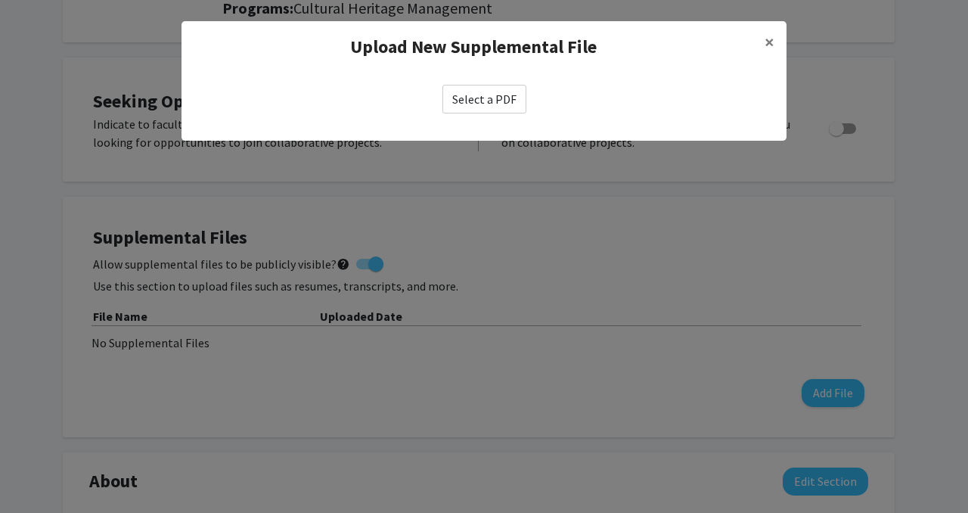
scroll to position [227, 0]
click at [513, 100] on label "Select a PDF" at bounding box center [484, 99] width 84 height 29
click at [0, 0] on input "Select a PDF" at bounding box center [0, 0] width 0 height 0
click at [484, 101] on label "Select a PDF" at bounding box center [484, 99] width 84 height 29
click at [0, 0] on input "Select a PDF" at bounding box center [0, 0] width 0 height 0
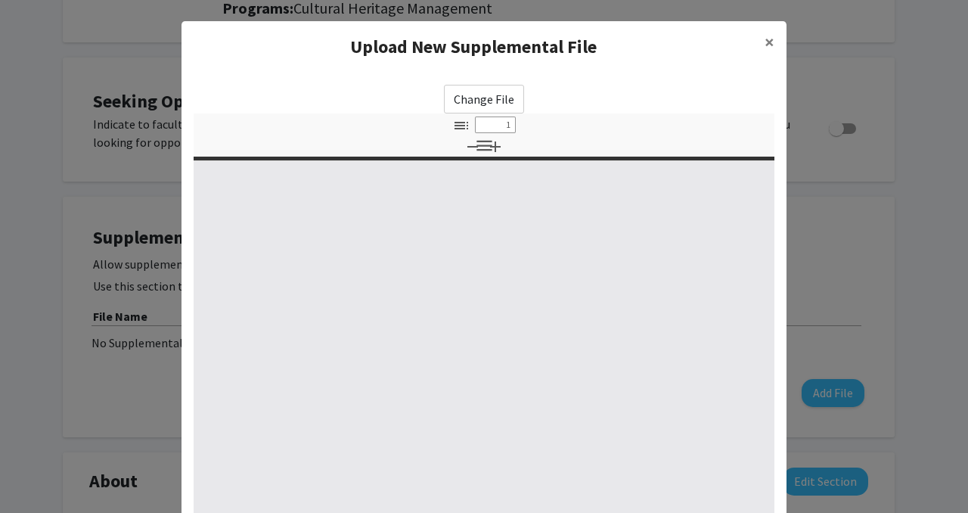
type input "0"
select select "custom"
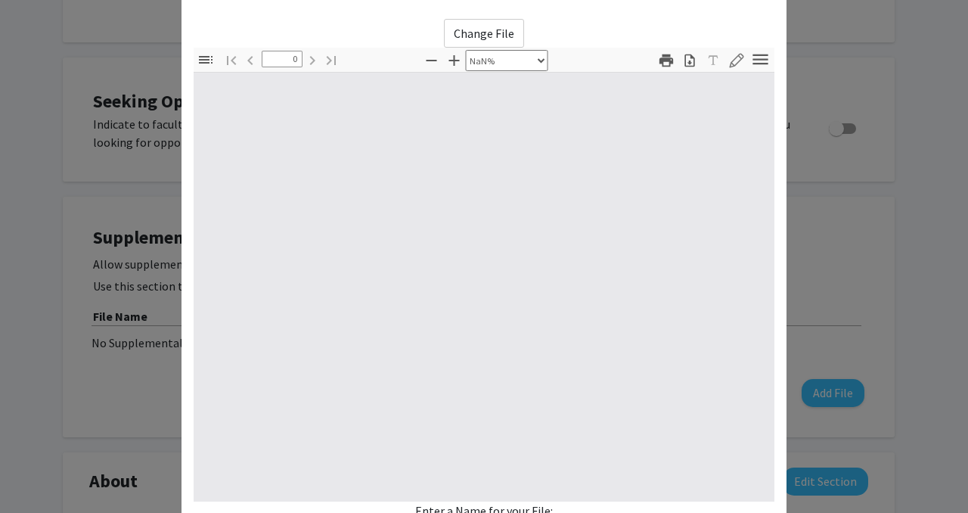
type input "1"
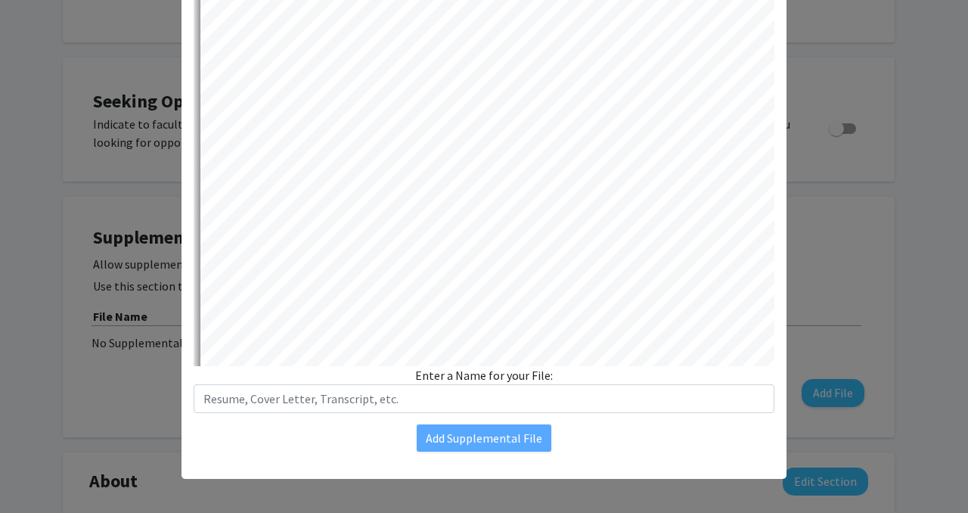
select select "auto"
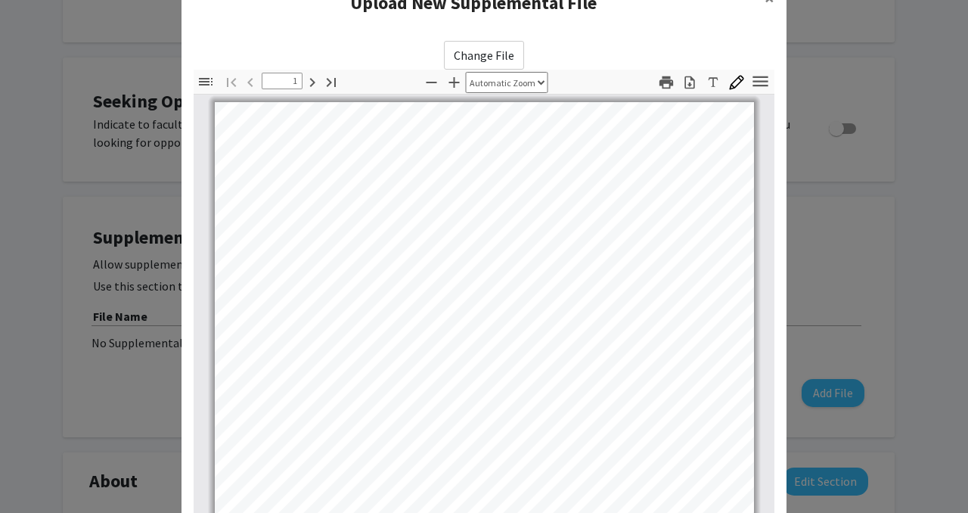
scroll to position [0, 0]
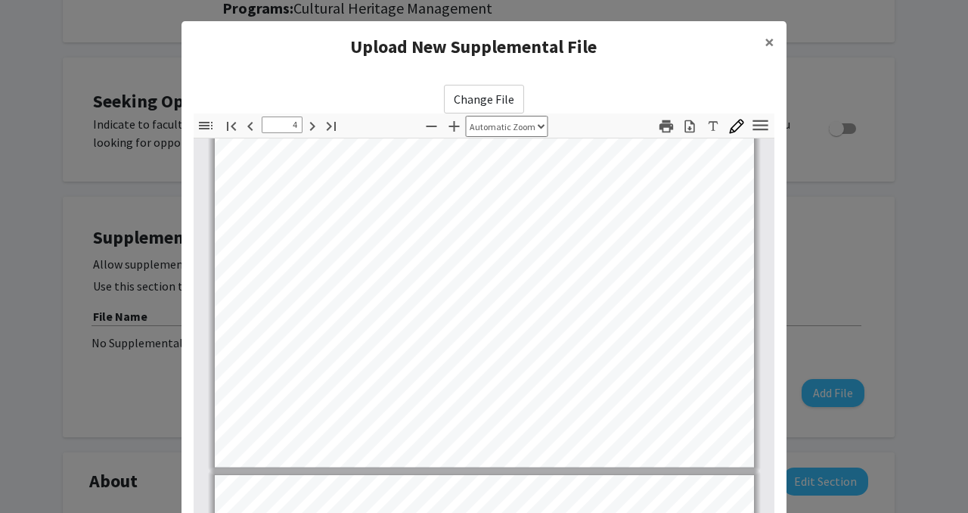
type input "5"
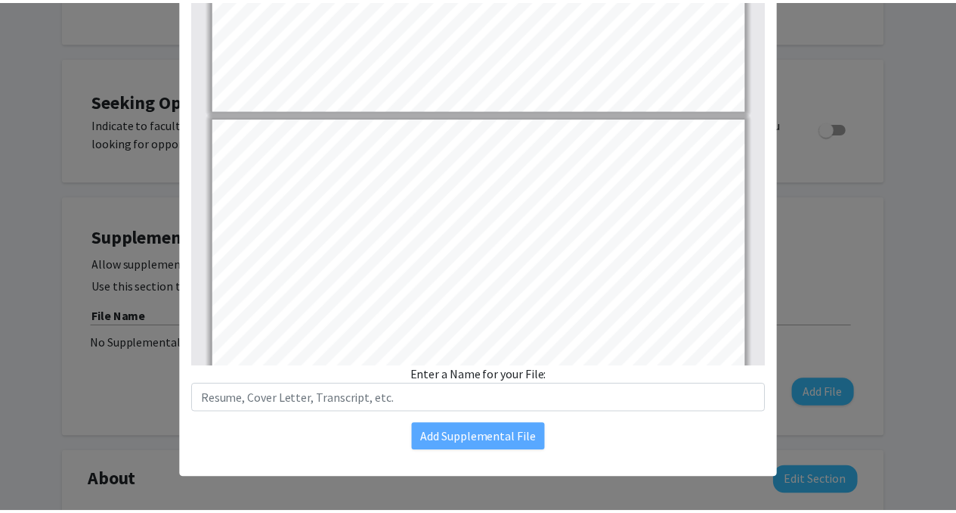
scroll to position [203, 0]
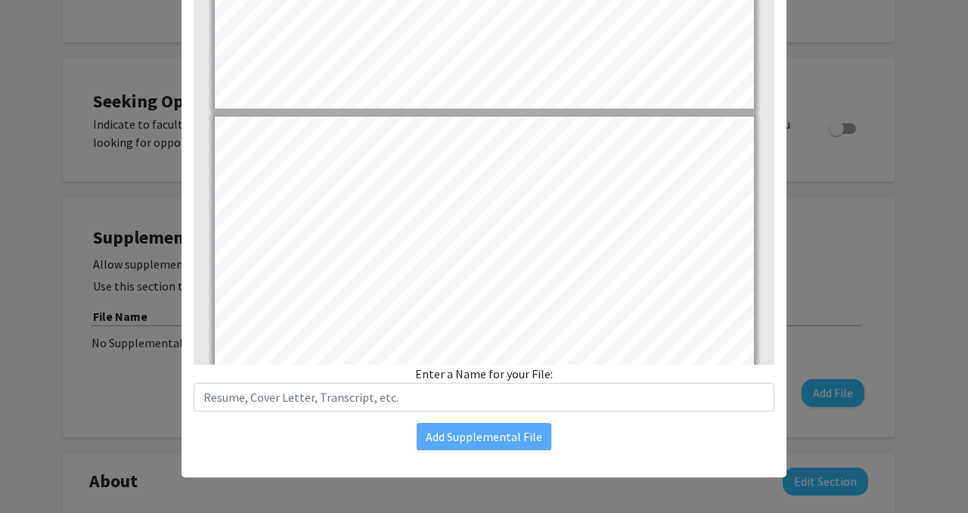
click at [474, 371] on div "Enter a Name for your File:" at bounding box center [484, 387] width 581 height 47
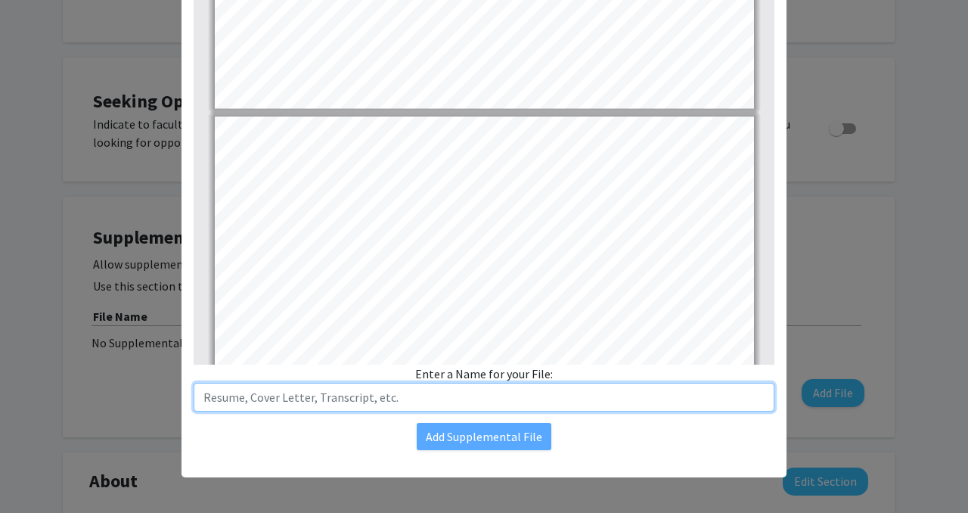
click at [466, 391] on input "text" at bounding box center [484, 397] width 581 height 29
type input "r"
type input "Resume"
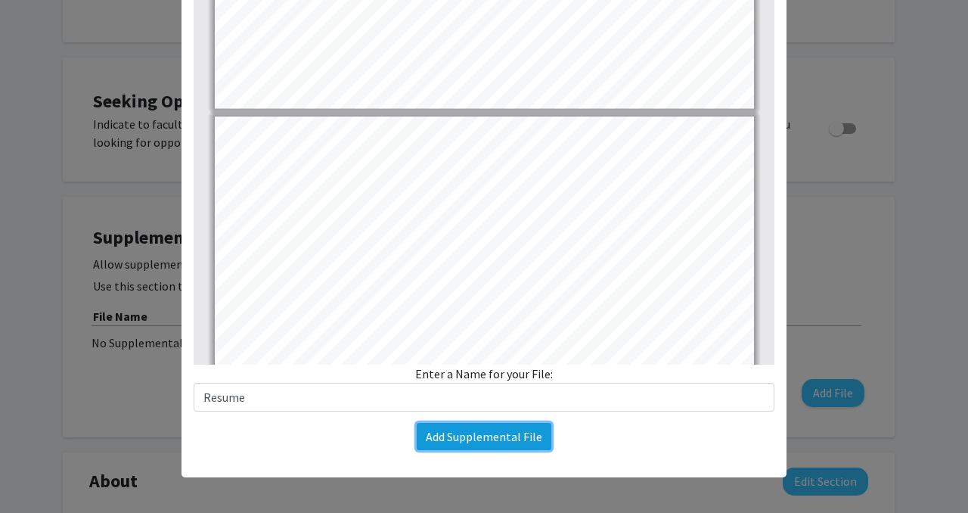
click at [478, 435] on button "Add Supplemental File" at bounding box center [484, 436] width 135 height 27
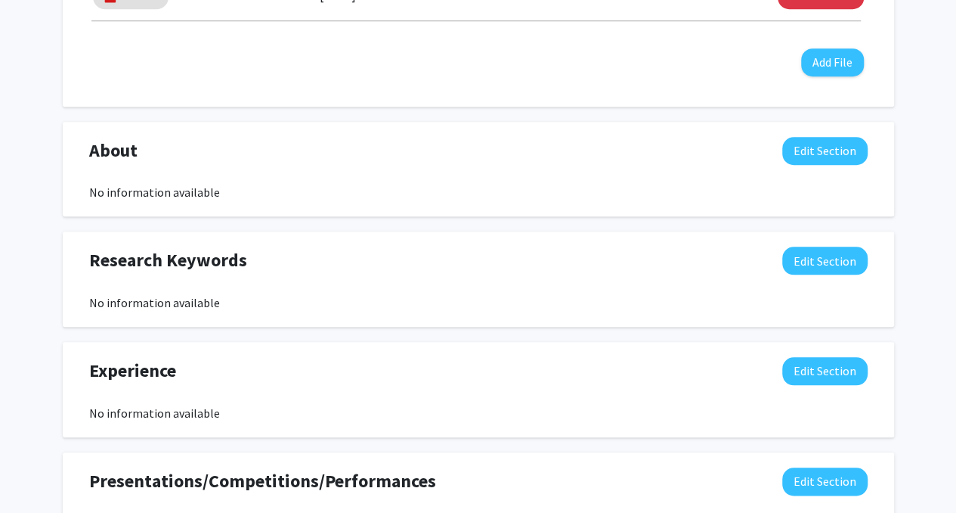
scroll to position [529, 0]
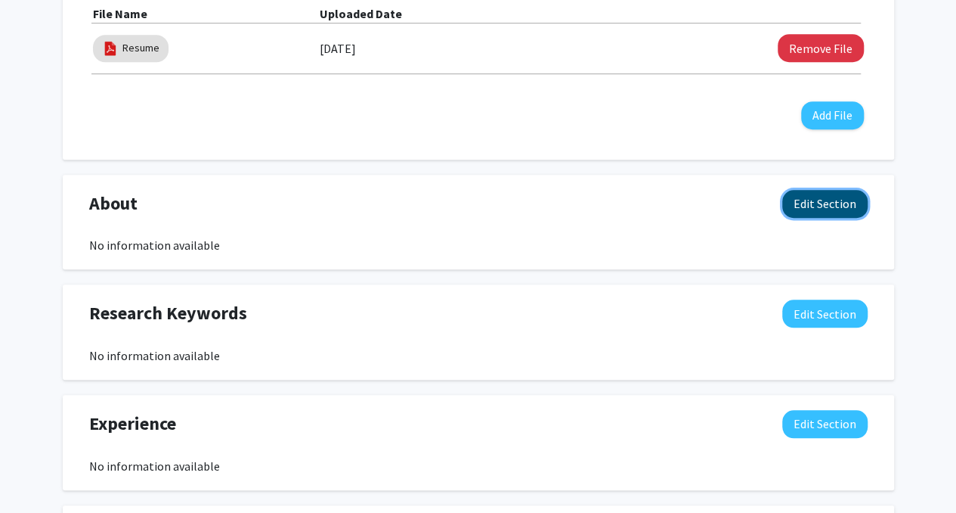
click at [798, 212] on button "Edit Section" at bounding box center [824, 204] width 85 height 28
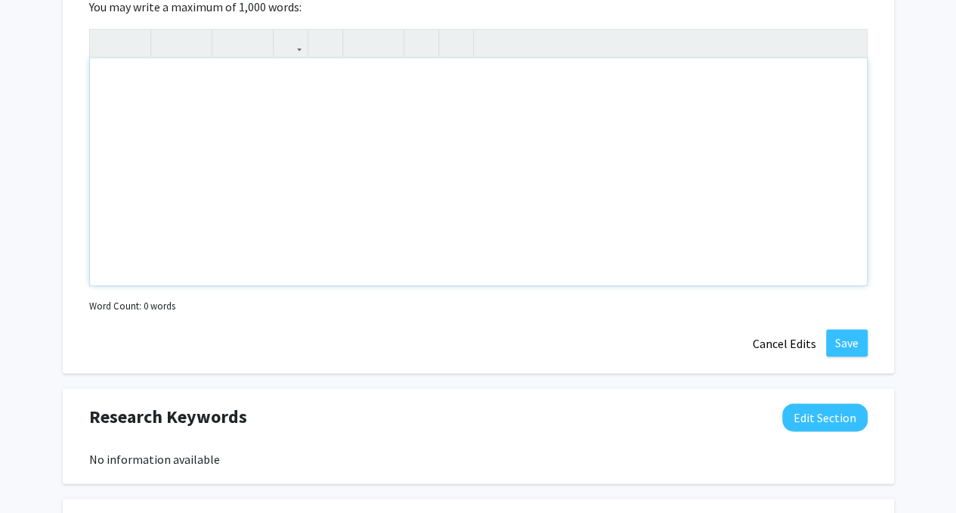
scroll to position [756, 0]
click at [275, 203] on div "Note to users with screen readers: Please deactivate our accessibility plugin f…" at bounding box center [478, 170] width 777 height 227
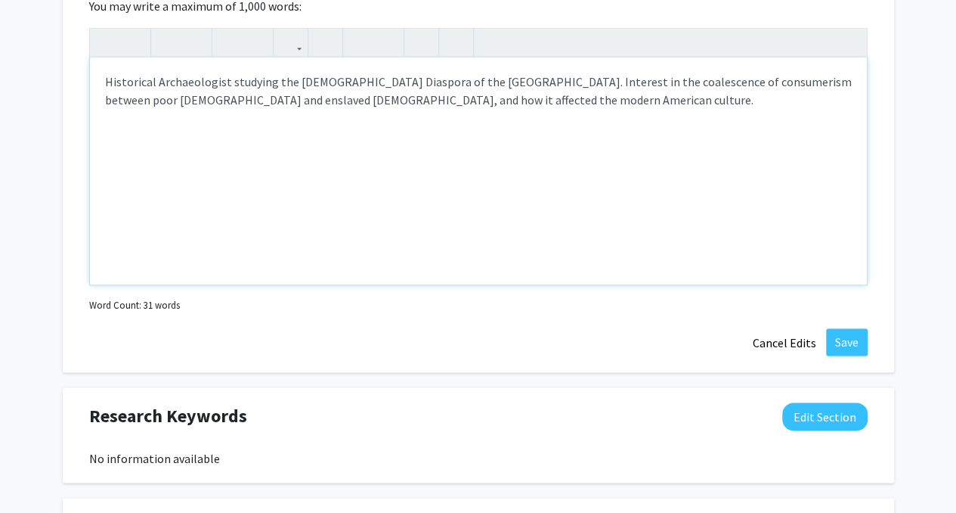
click at [612, 119] on div "Historical Archaeologist studying the [DEMOGRAPHIC_DATA] Diaspora of the [GEOGR…" at bounding box center [478, 170] width 777 height 227
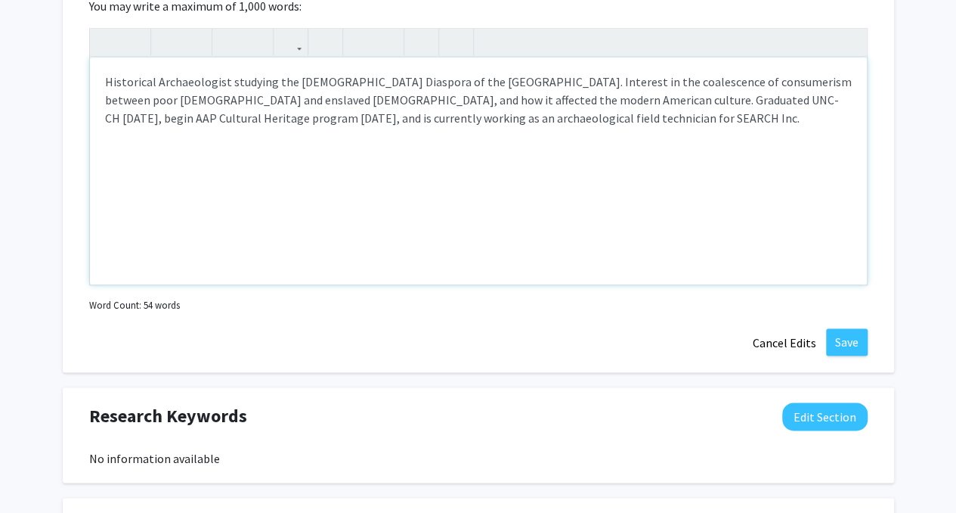
type textarea "Historical Archaeologist studying the [DEMOGRAPHIC_DATA] Diaspora of the [GEOGR…"
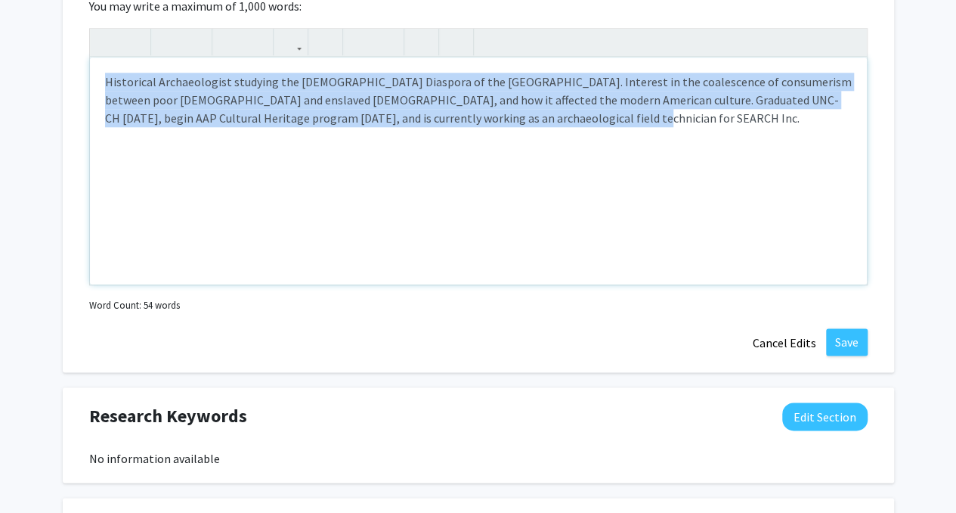
drag, startPoint x: 532, startPoint y: 122, endPoint x: 39, endPoint y: 64, distance: 496.3
click at [39, 64] on div "[PERSON_NAME] Edit Section See Public View help Degree Level: Master's Student …" at bounding box center [478, 134] width 956 height 1673
copy div "Historical Archaeologist studying the [DEMOGRAPHIC_DATA] Diaspora of the [GEOGR…"
click at [519, 131] on div "Historical Archaeologist studying the [DEMOGRAPHIC_DATA] Diaspora of the [GEOGR…" at bounding box center [478, 170] width 777 height 227
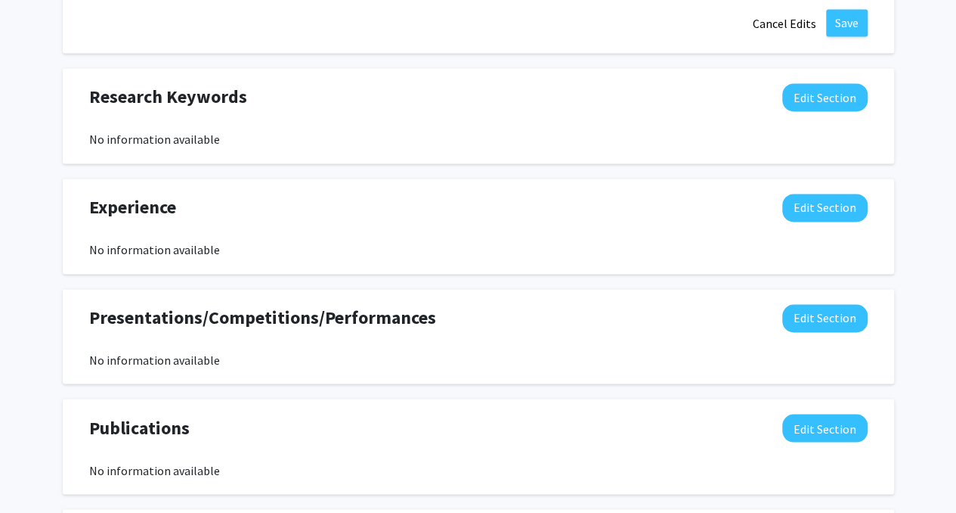
scroll to position [1078, 0]
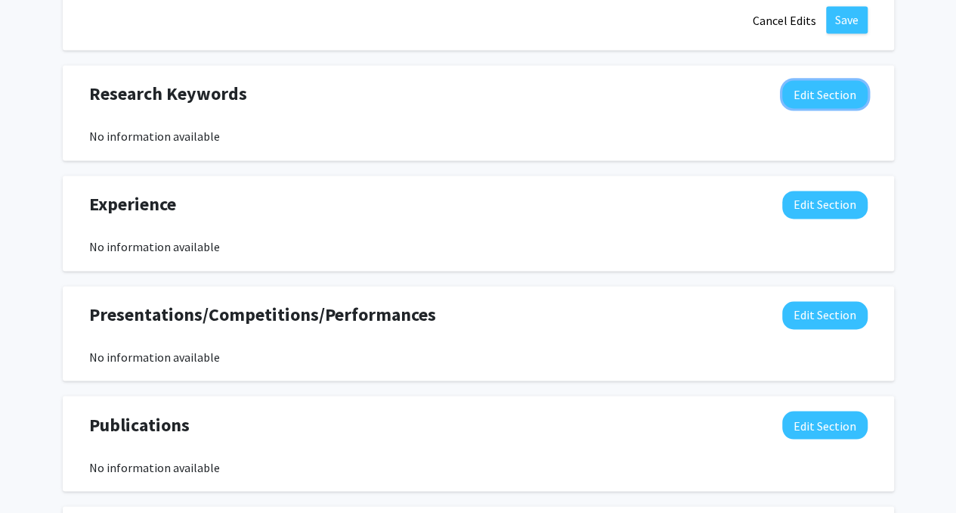
click at [807, 102] on button "Edit Section" at bounding box center [824, 94] width 85 height 28
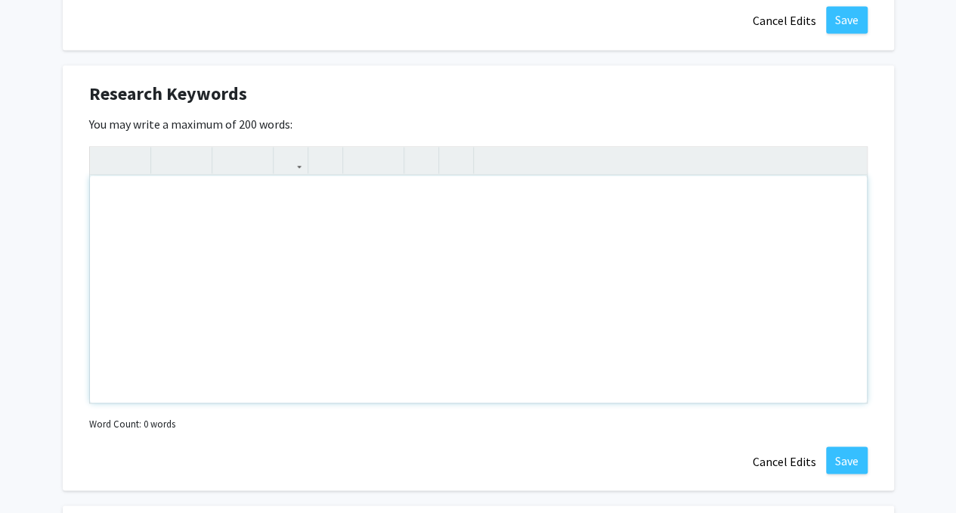
click at [295, 223] on div "Note to users with screen readers: Please deactivate our accessibility plugin f…" at bounding box center [478, 288] width 777 height 227
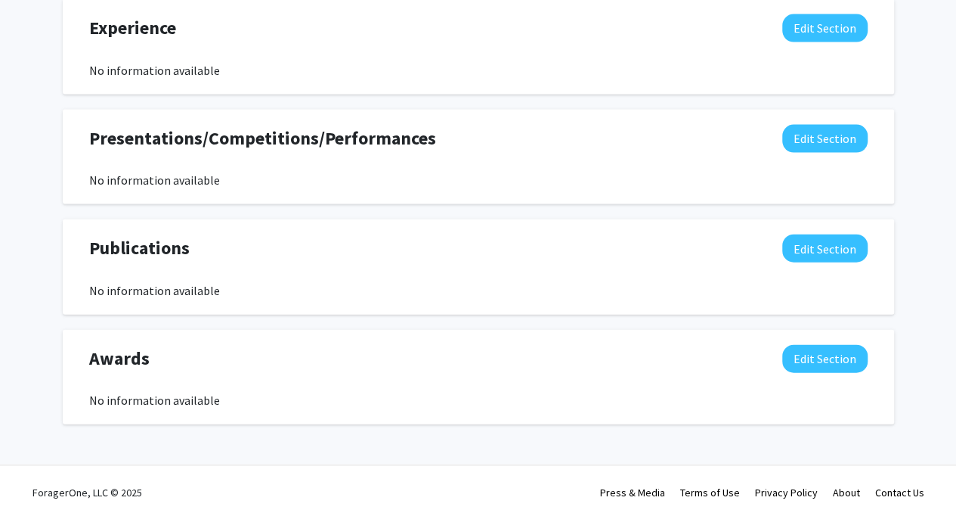
scroll to position [1588, 0]
